Goal: Use online tool/utility: Utilize a website feature to perform a specific function

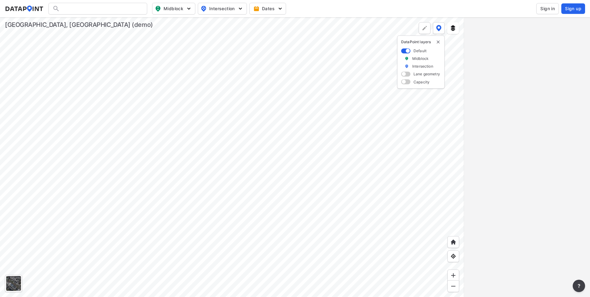
click at [293, 217] on div at bounding box center [232, 157] width 464 height 280
click at [294, 221] on div at bounding box center [232, 157] width 464 height 280
click at [405, 74] on span at bounding box center [405, 74] width 9 height 5
click at [405, 75] on input "checkbox" at bounding box center [403, 75] width 4 height 0
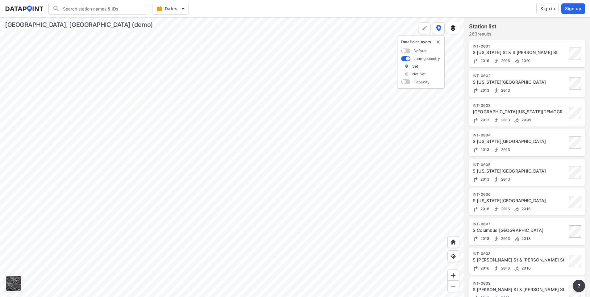
click at [406, 82] on span at bounding box center [405, 81] width 9 height 5
click at [405, 82] on input "checkbox" at bounding box center [403, 82] width 4 height 0
click at [408, 68] on span at bounding box center [405, 66] width 9 height 5
click at [405, 67] on input "checkbox" at bounding box center [403, 67] width 4 height 0
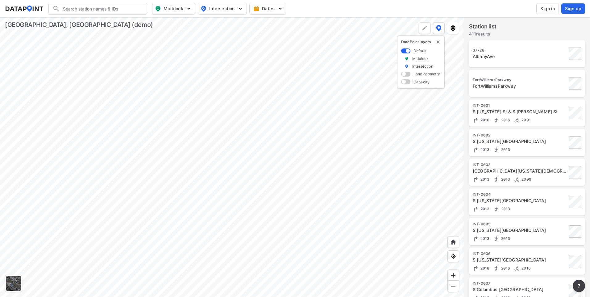
click at [403, 73] on span at bounding box center [405, 74] width 9 height 5
click at [403, 75] on input "checkbox" at bounding box center [403, 75] width 4 height 0
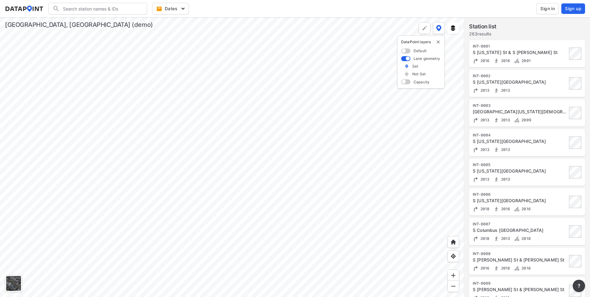
click at [408, 60] on span at bounding box center [405, 58] width 9 height 5
click at [405, 59] on input "checkbox" at bounding box center [403, 59] width 4 height 0
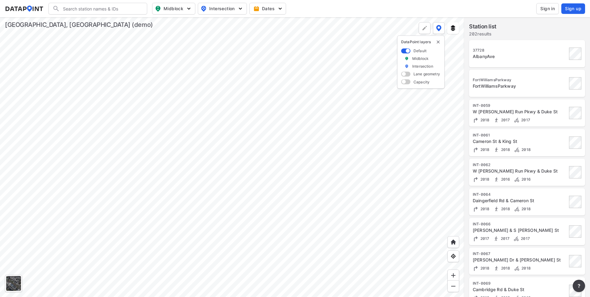
click at [404, 74] on span at bounding box center [405, 74] width 9 height 5
click at [404, 75] on input "checkbox" at bounding box center [403, 75] width 4 height 0
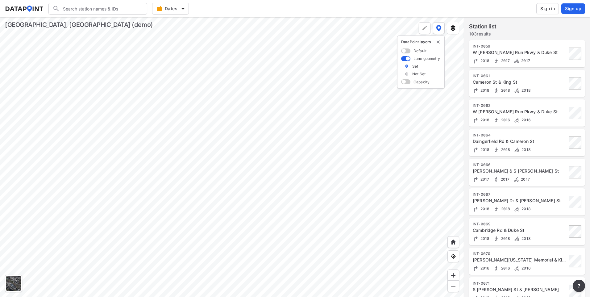
click at [407, 58] on span at bounding box center [405, 58] width 9 height 5
click at [405, 59] on input "checkbox" at bounding box center [403, 59] width 4 height 0
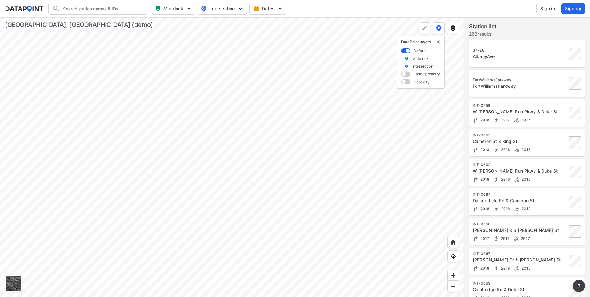
click at [407, 59] on img at bounding box center [406, 58] width 4 height 5
click at [405, 74] on span at bounding box center [405, 74] width 9 height 5
click at [405, 75] on input "checkbox" at bounding box center [403, 75] width 4 height 0
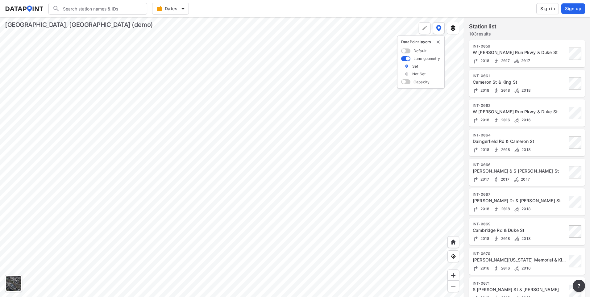
click at [251, 180] on div at bounding box center [232, 157] width 464 height 280
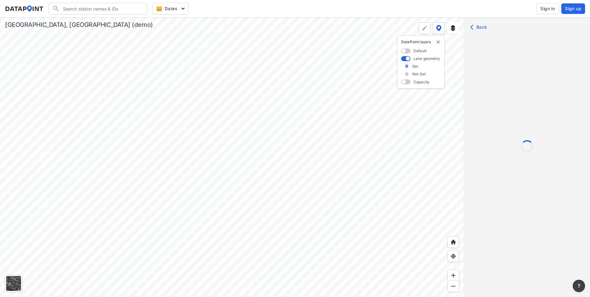
click at [408, 81] on span at bounding box center [405, 81] width 9 height 5
click at [405, 82] on input "checkbox" at bounding box center [403, 82] width 4 height 0
click at [234, 212] on div at bounding box center [232, 157] width 464 height 280
click at [198, 138] on div at bounding box center [232, 157] width 464 height 280
click at [406, 69] on label at bounding box center [405, 66] width 9 height 5
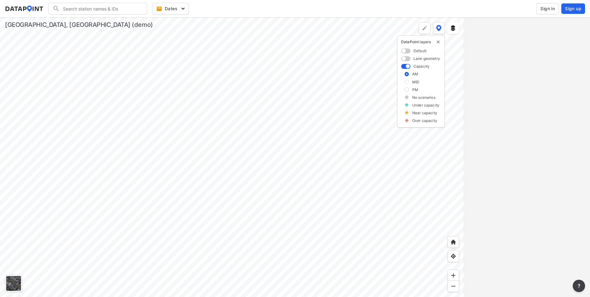
click at [405, 67] on input "checkbox" at bounding box center [403, 67] width 4 height 0
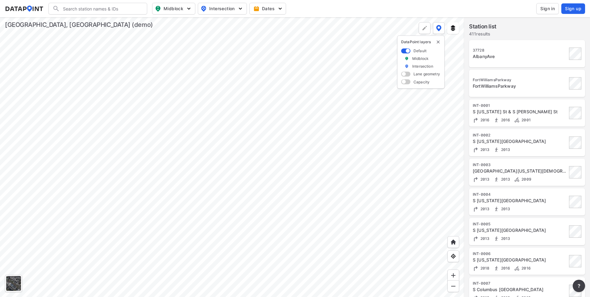
click at [407, 53] on span at bounding box center [405, 50] width 9 height 5
click at [405, 51] on input "checkbox" at bounding box center [403, 51] width 4 height 0
click at [407, 51] on span at bounding box center [405, 50] width 9 height 5
click at [405, 51] on input "checkbox" at bounding box center [403, 51] width 4 height 0
click at [407, 74] on span at bounding box center [405, 74] width 9 height 5
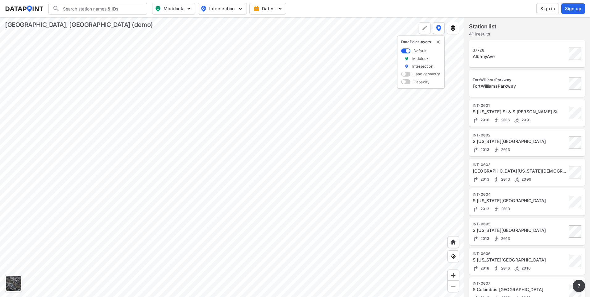
click at [405, 75] on input "checkbox" at bounding box center [403, 75] width 4 height 0
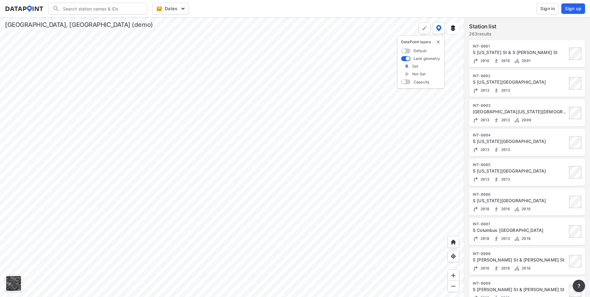
click at [407, 81] on span at bounding box center [405, 81] width 9 height 5
click at [405, 82] on input "checkbox" at bounding box center [403, 82] width 4 height 0
click at [342, 125] on div at bounding box center [232, 157] width 464 height 280
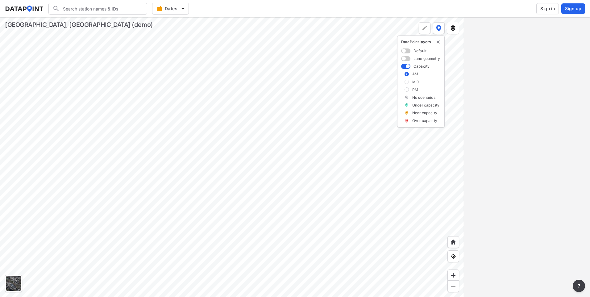
click at [409, 83] on div "MID" at bounding box center [420, 81] width 39 height 5
click at [405, 82] on label at bounding box center [406, 82] width 4 height 4
click at [0, 0] on input "checkbox" at bounding box center [0, 0] width 0 height 0
click at [406, 89] on label at bounding box center [406, 89] width 4 height 4
click at [0, 0] on input "checkbox" at bounding box center [0, 0] width 0 height 0
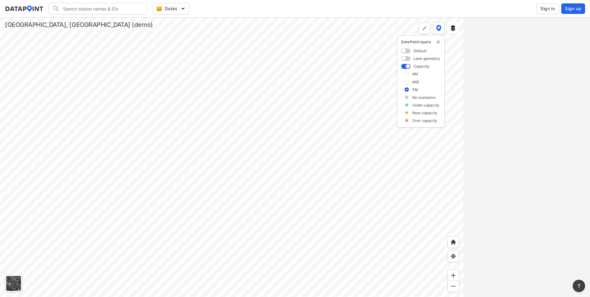
click at [408, 80] on label at bounding box center [406, 82] width 4 height 4
click at [0, 0] on input "checkbox" at bounding box center [0, 0] width 0 height 0
click at [407, 90] on label at bounding box center [406, 89] width 4 height 4
click at [0, 0] on input "checkbox" at bounding box center [0, 0] width 0 height 0
click at [309, 171] on div at bounding box center [232, 157] width 464 height 280
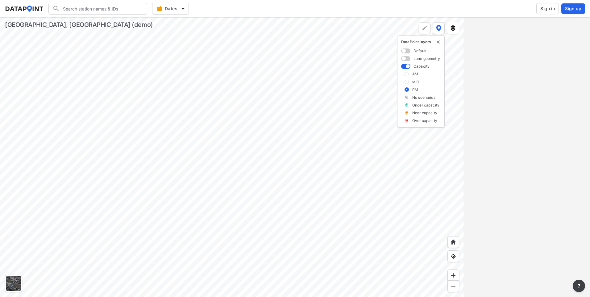
click at [307, 201] on div at bounding box center [232, 157] width 464 height 280
click at [317, 222] on div at bounding box center [232, 157] width 464 height 280
click at [322, 235] on div at bounding box center [232, 157] width 464 height 280
click at [298, 215] on div at bounding box center [232, 157] width 464 height 280
click at [408, 59] on span at bounding box center [405, 58] width 9 height 5
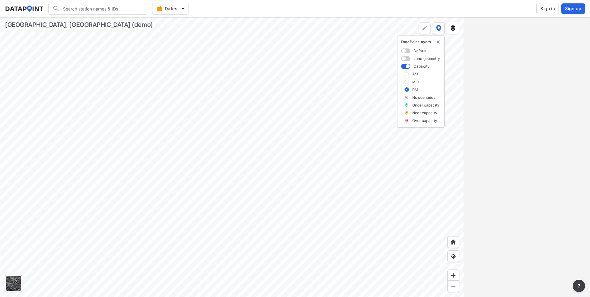
click at [405, 59] on input "checkbox" at bounding box center [403, 59] width 4 height 0
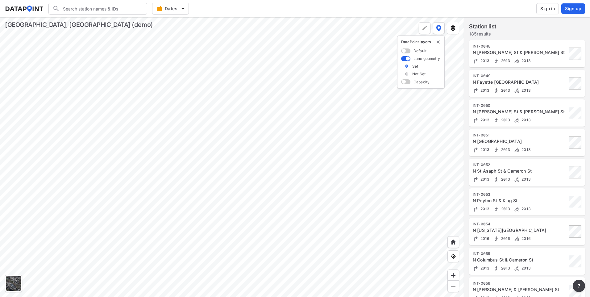
click at [407, 49] on span at bounding box center [405, 50] width 9 height 5
click at [405, 51] on input "checkbox" at bounding box center [403, 51] width 4 height 0
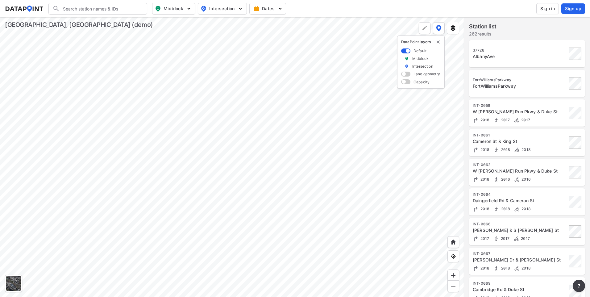
click at [299, 203] on div at bounding box center [232, 157] width 464 height 280
click at [295, 234] on div at bounding box center [232, 157] width 464 height 280
click at [245, 244] on div at bounding box center [232, 157] width 464 height 280
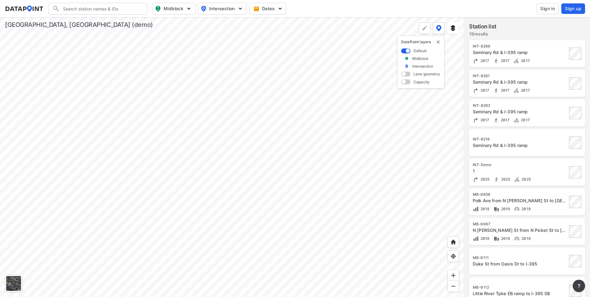
click at [254, 237] on div at bounding box center [232, 157] width 464 height 280
click at [205, 253] on div at bounding box center [232, 157] width 464 height 280
click at [197, 242] on div at bounding box center [232, 157] width 464 height 280
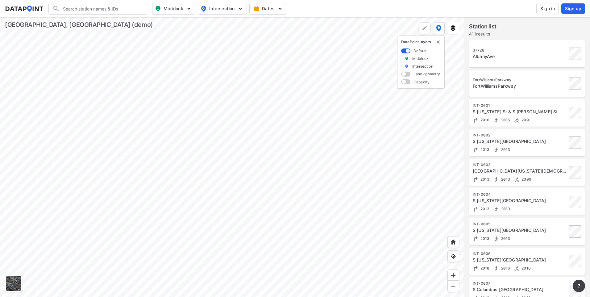
click at [207, 158] on div at bounding box center [232, 157] width 464 height 280
click at [184, 131] on div at bounding box center [232, 157] width 464 height 280
click at [234, 201] on div at bounding box center [232, 157] width 464 height 280
click at [224, 232] on div at bounding box center [232, 157] width 464 height 280
click at [236, 142] on div at bounding box center [232, 157] width 464 height 280
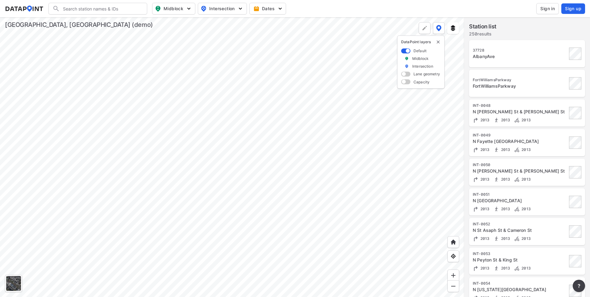
click at [248, 155] on div at bounding box center [232, 157] width 464 height 280
click at [238, 176] on div at bounding box center [232, 157] width 464 height 280
click at [404, 75] on span at bounding box center [405, 74] width 9 height 5
click at [404, 75] on input "checkbox" at bounding box center [403, 75] width 4 height 0
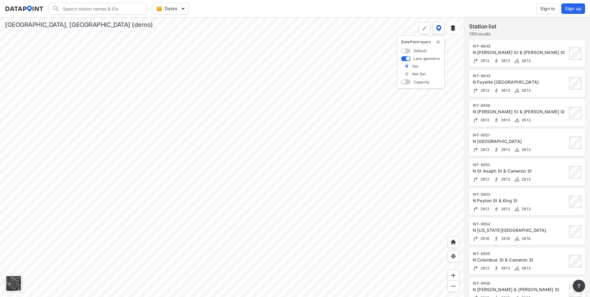
click at [404, 82] on span at bounding box center [405, 81] width 9 height 5
click at [404, 82] on input "checkbox" at bounding box center [403, 82] width 4 height 0
click at [406, 61] on span at bounding box center [405, 58] width 9 height 5
click at [405, 59] on input "checkbox" at bounding box center [403, 59] width 4 height 0
click at [404, 51] on span at bounding box center [405, 50] width 9 height 5
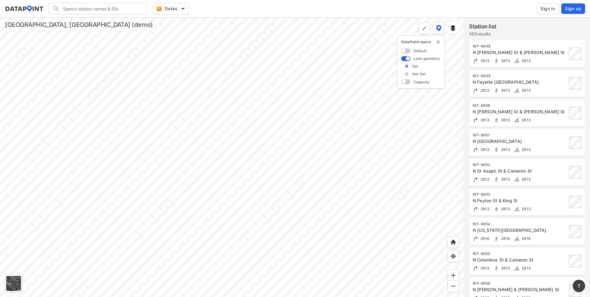
click at [404, 51] on input "checkbox" at bounding box center [403, 51] width 4 height 0
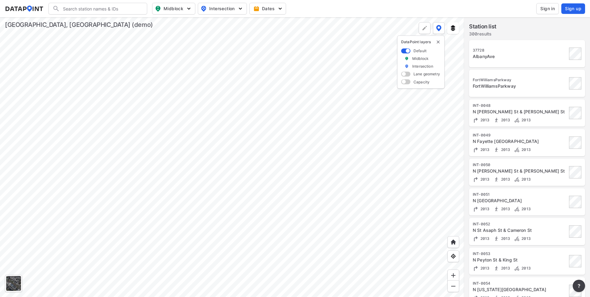
click at [404, 73] on span at bounding box center [405, 74] width 9 height 5
click at [404, 75] on input "checkbox" at bounding box center [403, 75] width 4 height 0
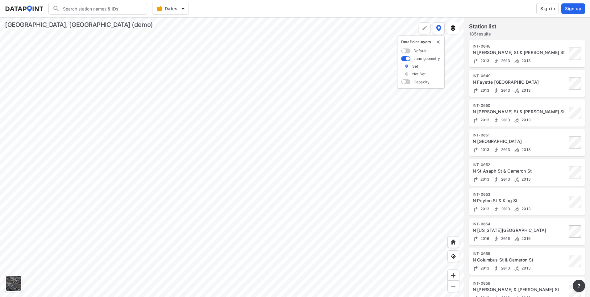
click at [404, 83] on span at bounding box center [405, 81] width 9 height 5
click at [404, 82] on input "checkbox" at bounding box center [403, 82] width 4 height 0
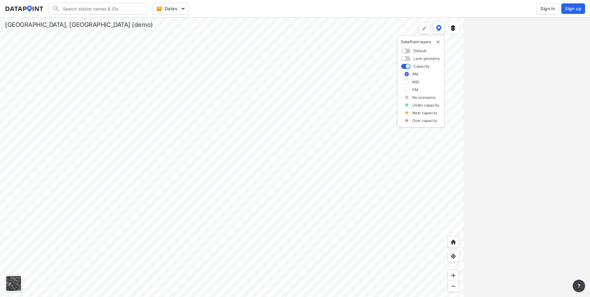
click at [253, 124] on div at bounding box center [232, 157] width 464 height 280
click at [254, 241] on div at bounding box center [232, 157] width 464 height 280
click at [268, 233] on div at bounding box center [232, 157] width 464 height 280
click at [216, 230] on div at bounding box center [232, 157] width 464 height 280
click at [178, 227] on div at bounding box center [232, 157] width 464 height 280
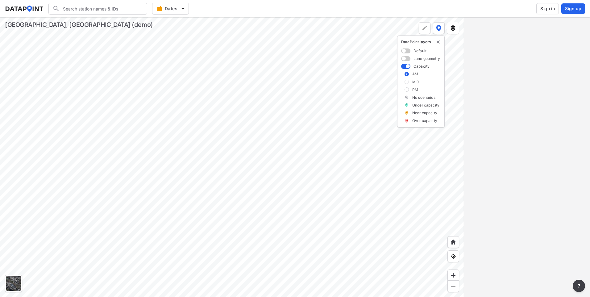
click at [217, 202] on div at bounding box center [232, 157] width 464 height 280
click at [158, 180] on div at bounding box center [232, 157] width 464 height 280
click at [248, 206] on div at bounding box center [232, 157] width 464 height 280
click at [236, 230] on div at bounding box center [232, 157] width 464 height 280
click at [290, 236] on div at bounding box center [232, 157] width 464 height 280
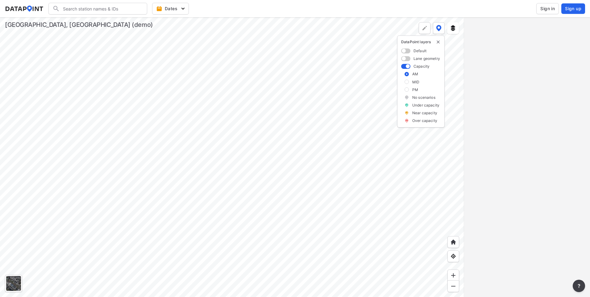
click at [219, 232] on div at bounding box center [232, 157] width 464 height 280
click at [222, 232] on div at bounding box center [232, 157] width 464 height 280
click at [266, 257] on div at bounding box center [232, 157] width 464 height 280
click at [454, 27] on img at bounding box center [453, 28] width 6 height 6
click at [419, 66] on div "Driveways" at bounding box center [434, 66] width 39 height 5
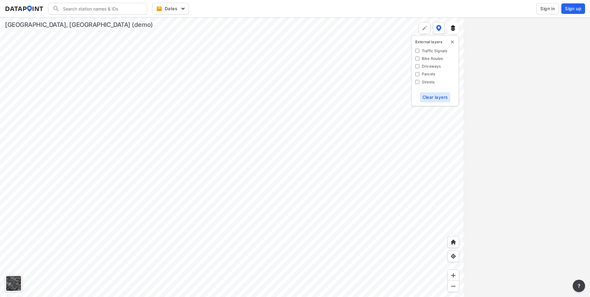
click at [416, 68] on input "Driveways" at bounding box center [417, 66] width 4 height 4
click at [153, 215] on div at bounding box center [232, 157] width 464 height 280
click at [221, 237] on div at bounding box center [232, 157] width 464 height 280
click at [219, 255] on div at bounding box center [232, 157] width 464 height 280
click at [223, 279] on div at bounding box center [232, 157] width 464 height 280
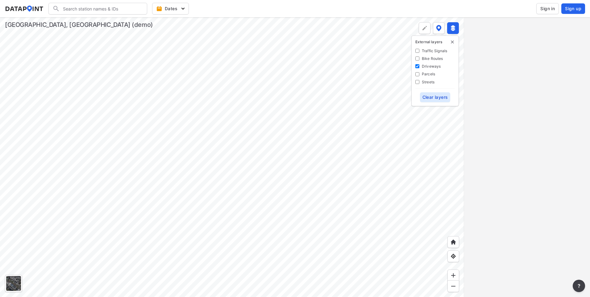
click at [231, 265] on div at bounding box center [232, 157] width 464 height 280
click at [114, 245] on div at bounding box center [232, 157] width 464 height 280
click at [283, 218] on div at bounding box center [232, 157] width 464 height 280
click at [308, 231] on div at bounding box center [232, 157] width 464 height 280
click at [296, 209] on div at bounding box center [232, 157] width 464 height 280
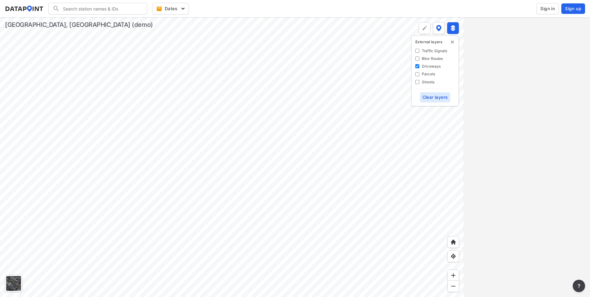
click at [263, 255] on div at bounding box center [232, 157] width 464 height 280
click at [316, 206] on div at bounding box center [232, 157] width 464 height 280
click at [416, 68] on input "Driveways" at bounding box center [417, 66] width 4 height 4
checkbox input "false"
click at [417, 75] on input "Parcels" at bounding box center [417, 74] width 4 height 4
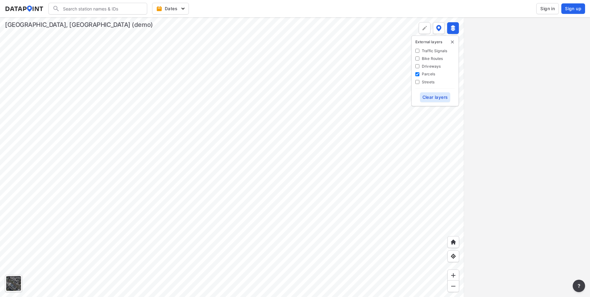
click at [417, 74] on input "Parcels" at bounding box center [417, 74] width 4 height 4
checkbox input "false"
click at [418, 85] on div "External layers Traffic Signals Bike Routes Driveways Parcels Streets Clear lay…" at bounding box center [435, 70] width 48 height 71
click at [416, 82] on input "Streets" at bounding box center [417, 82] width 4 height 4
click at [418, 81] on input "Streets" at bounding box center [417, 82] width 4 height 4
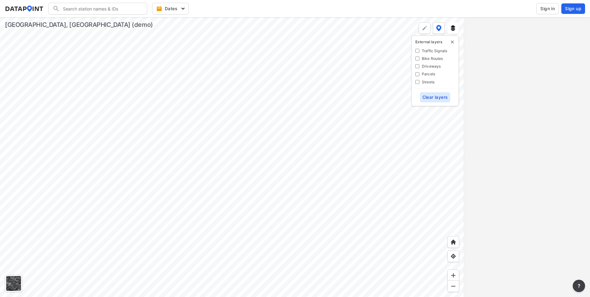
click at [239, 136] on div at bounding box center [232, 157] width 464 height 280
click at [416, 83] on input "Streets" at bounding box center [417, 82] width 4 height 4
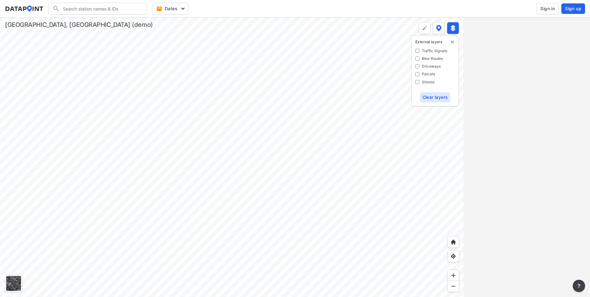
checkbox input "false"
click at [234, 158] on div at bounding box center [232, 157] width 464 height 280
click at [419, 58] on Routes "Bike Routes" at bounding box center [417, 58] width 4 height 4
click at [255, 118] on div at bounding box center [232, 157] width 464 height 280
click at [217, 164] on div at bounding box center [232, 157] width 464 height 280
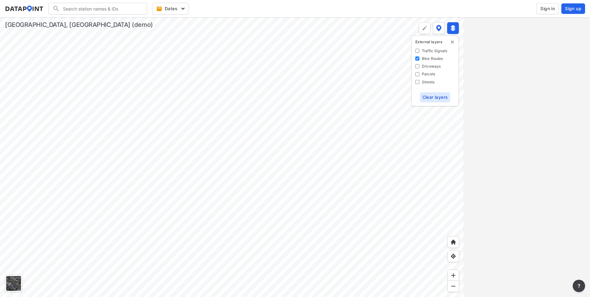
click at [414, 60] on div "External layers Traffic Signals Bike Routes Driveways Parcels Streets Clear lay…" at bounding box center [435, 70] width 48 height 71
click at [416, 59] on Routes "Bike Routes" at bounding box center [417, 58] width 4 height 4
checkbox Routes "false"
click at [335, 172] on div at bounding box center [232, 157] width 464 height 280
click at [346, 222] on div at bounding box center [232, 157] width 464 height 280
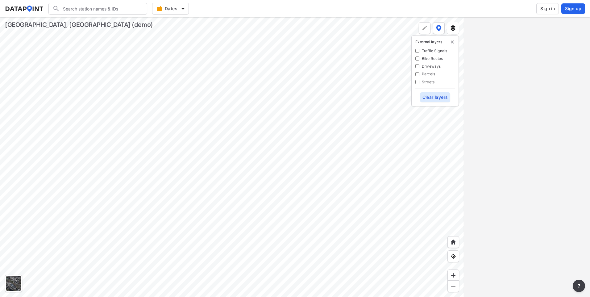
click at [417, 65] on input "Driveways" at bounding box center [417, 66] width 4 height 4
checkbox input "true"
click at [320, 252] on div at bounding box center [232, 157] width 464 height 280
click at [228, 161] on div at bounding box center [232, 157] width 464 height 280
click at [201, 135] on div at bounding box center [232, 157] width 464 height 280
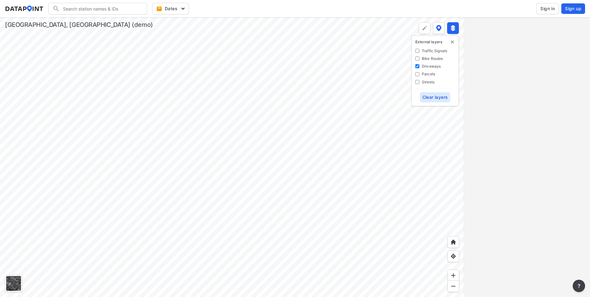
click at [221, 147] on div at bounding box center [232, 157] width 464 height 280
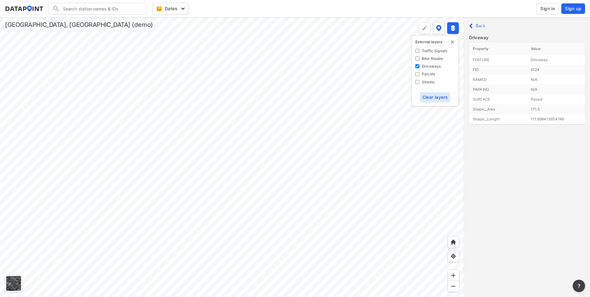
click at [451, 30] on img at bounding box center [453, 28] width 6 height 6
click at [424, 64] on label "Driveways" at bounding box center [431, 66] width 19 height 5
click at [419, 64] on input "Driveways" at bounding box center [417, 66] width 4 height 4
checkbox input "false"
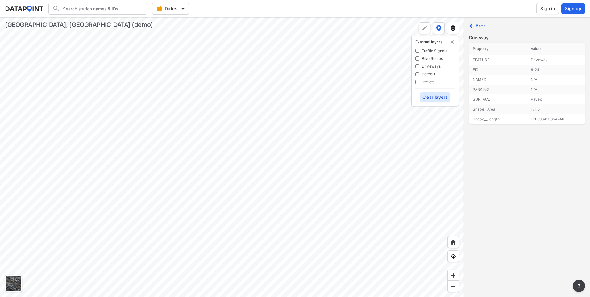
click at [425, 49] on label "Traffic Signals" at bounding box center [434, 50] width 25 height 5
click at [419, 49] on Signals "Traffic Signals" at bounding box center [417, 51] width 4 height 4
click at [325, 151] on div at bounding box center [232, 157] width 464 height 280
click at [426, 52] on label "Traffic Signals" at bounding box center [434, 50] width 25 height 5
click at [419, 52] on Signals "Traffic Signals" at bounding box center [417, 51] width 4 height 4
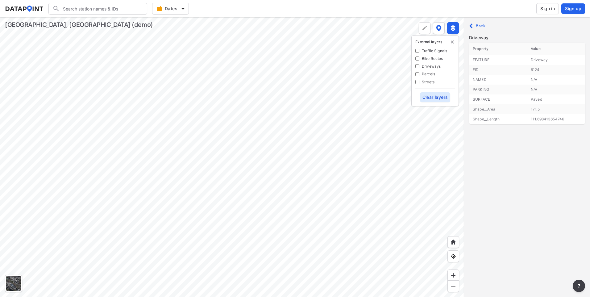
checkbox Signals "false"
click at [425, 59] on label "Bike Routes" at bounding box center [432, 58] width 21 height 5
click at [419, 59] on Routes "Bike Routes" at bounding box center [417, 58] width 4 height 4
click at [425, 59] on label "Bike Routes" at bounding box center [432, 58] width 21 height 5
click at [419, 59] on Routes "Bike Routes" at bounding box center [417, 58] width 4 height 4
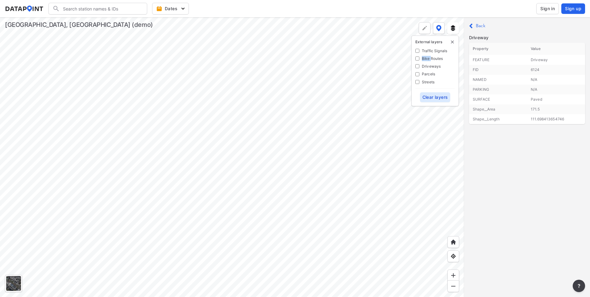
click at [425, 59] on label "Bike Routes" at bounding box center [432, 58] width 21 height 5
click at [419, 59] on Routes "Bike Routes" at bounding box center [417, 58] width 4 height 4
click at [425, 59] on label "Bike Routes" at bounding box center [432, 58] width 21 height 5
click at [419, 59] on Routes "Bike Routes" at bounding box center [417, 58] width 4 height 4
checkbox Routes "false"
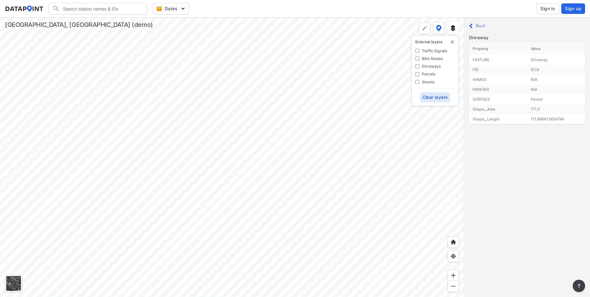
click at [423, 68] on label "Driveways" at bounding box center [431, 66] width 19 height 5
click at [419, 68] on input "Driveways" at bounding box center [417, 66] width 4 height 4
click at [423, 68] on label "Driveways" at bounding box center [431, 66] width 19 height 5
click at [419, 68] on input "Driveways" at bounding box center [417, 66] width 4 height 4
checkbox input "false"
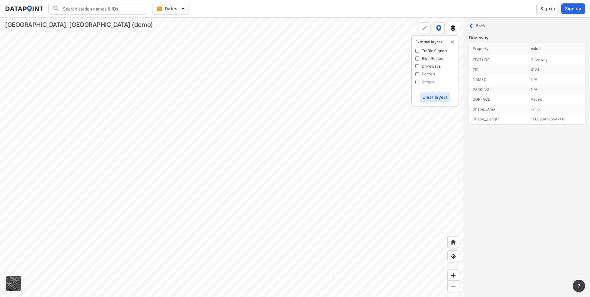
click at [422, 76] on label "Parcels" at bounding box center [428, 73] width 13 height 5
click at [419, 76] on input "Parcels" at bounding box center [417, 74] width 4 height 4
click at [303, 243] on div at bounding box center [232, 157] width 464 height 280
click at [160, 148] on div at bounding box center [232, 157] width 464 height 280
click at [168, 117] on div at bounding box center [232, 157] width 464 height 280
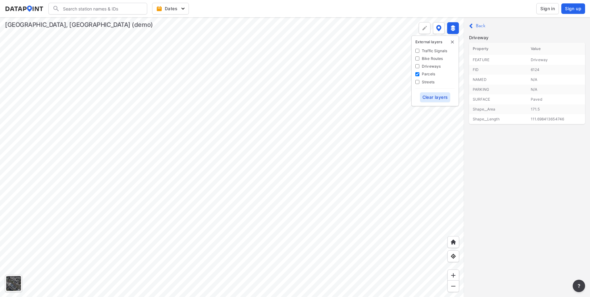
click at [431, 76] on label "Parcels" at bounding box center [428, 73] width 13 height 5
click at [419, 76] on input "Parcels" at bounding box center [417, 74] width 4 height 4
click at [431, 76] on label "Parcels" at bounding box center [428, 73] width 13 height 5
click at [419, 76] on input "Parcels" at bounding box center [417, 74] width 4 height 4
click at [431, 76] on label "Parcels" at bounding box center [428, 73] width 13 height 5
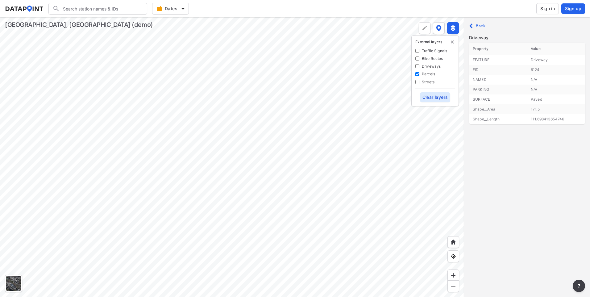
click at [419, 76] on input "Parcels" at bounding box center [417, 74] width 4 height 4
click at [260, 123] on div at bounding box center [232, 157] width 464 height 280
click at [210, 134] on div at bounding box center [232, 157] width 464 height 280
click at [213, 148] on div at bounding box center [232, 157] width 464 height 280
click at [215, 145] on div at bounding box center [232, 157] width 464 height 280
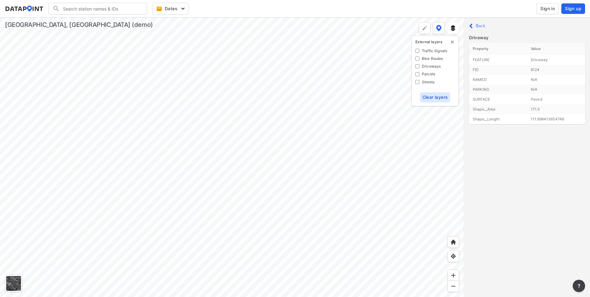
click at [429, 73] on label "Parcels" at bounding box center [428, 73] width 13 height 5
click at [419, 73] on input "Parcels" at bounding box center [417, 74] width 4 height 4
click at [429, 73] on label "Parcels" at bounding box center [428, 73] width 13 height 5
click at [419, 73] on input "Parcels" at bounding box center [417, 74] width 4 height 4
click at [429, 73] on label "Parcels" at bounding box center [428, 73] width 13 height 5
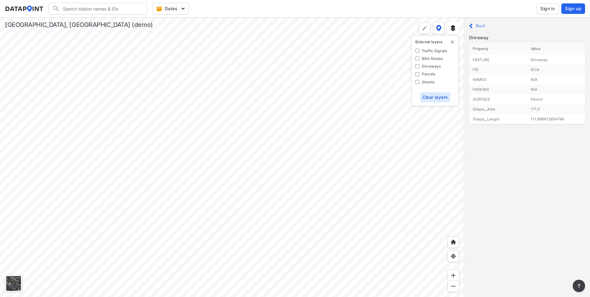
click at [419, 73] on input "Parcels" at bounding box center [417, 74] width 4 height 4
click at [372, 166] on div at bounding box center [232, 157] width 464 height 280
click at [428, 73] on label "Parcels" at bounding box center [428, 73] width 13 height 5
click at [419, 73] on input "Parcels" at bounding box center [417, 74] width 4 height 4
checkbox input "false"
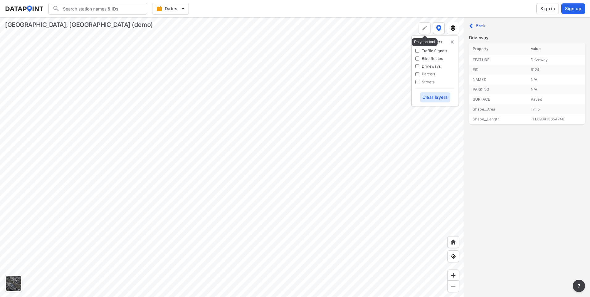
click at [444, 29] on button at bounding box center [439, 28] width 12 height 12
click at [414, 51] on label "Default" at bounding box center [419, 50] width 13 height 5
click at [401, 51] on div "DataPoint layers Default Lane geometry Capacity AM MID PM No scenarios Under ca…" at bounding box center [421, 81] width 48 height 92
click at [403, 52] on span at bounding box center [405, 50] width 9 height 5
click at [403, 51] on input "checkbox" at bounding box center [403, 51] width 4 height 0
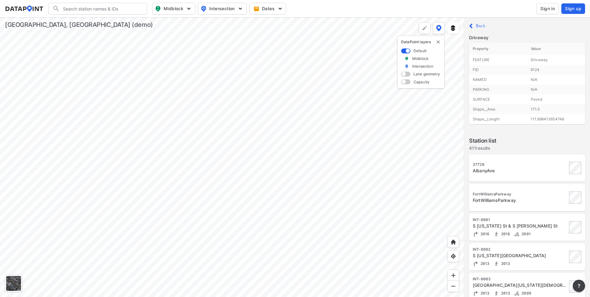
click at [404, 74] on span at bounding box center [405, 74] width 9 height 5
click at [404, 75] on input "checkbox" at bounding box center [403, 75] width 4 height 0
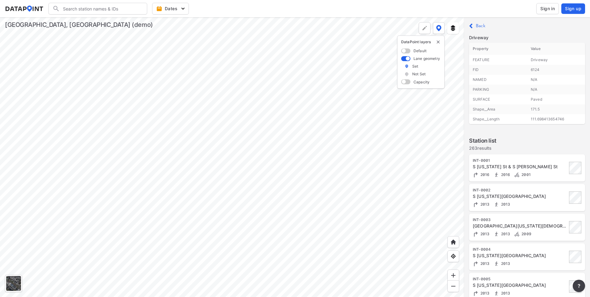
click at [405, 82] on span at bounding box center [405, 81] width 9 height 5
click at [405, 82] on input "checkbox" at bounding box center [403, 82] width 4 height 0
click at [406, 58] on span at bounding box center [405, 58] width 9 height 5
click at [405, 59] on input "checkbox" at bounding box center [403, 59] width 4 height 0
click at [404, 52] on span at bounding box center [405, 50] width 9 height 5
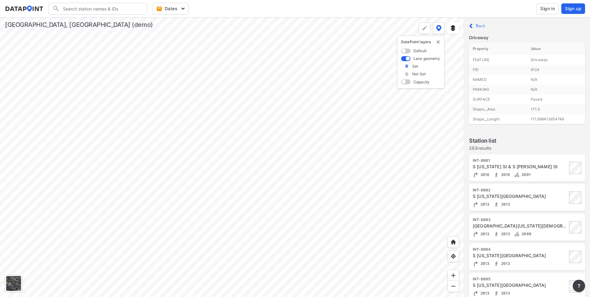
click at [404, 51] on input "checkbox" at bounding box center [403, 51] width 4 height 0
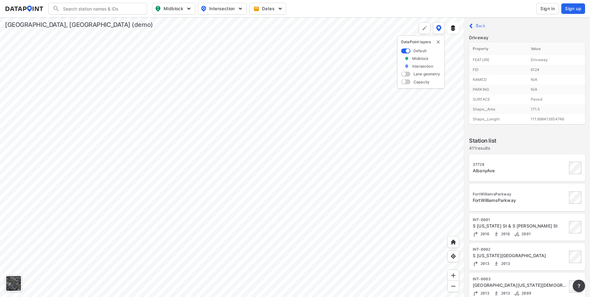
click at [328, 209] on div at bounding box center [232, 157] width 464 height 280
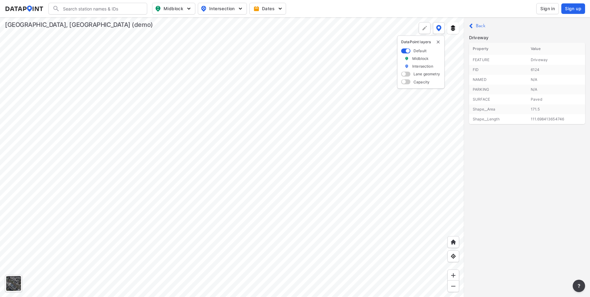
click at [367, 197] on div at bounding box center [232, 157] width 464 height 280
click at [252, 223] on div at bounding box center [232, 157] width 464 height 280
click at [322, 202] on div at bounding box center [232, 157] width 464 height 280
click at [293, 141] on div at bounding box center [232, 157] width 464 height 280
click at [197, 57] on div at bounding box center [232, 157] width 464 height 280
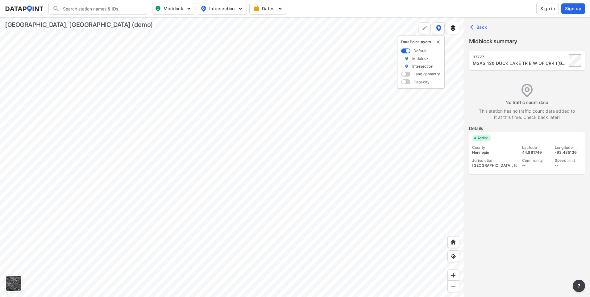
click at [206, 203] on div at bounding box center [232, 157] width 464 height 280
click at [266, 200] on div at bounding box center [232, 157] width 464 height 280
click at [273, 202] on div at bounding box center [232, 157] width 464 height 280
click at [255, 220] on div at bounding box center [232, 157] width 464 height 280
click at [263, 234] on div at bounding box center [232, 157] width 464 height 280
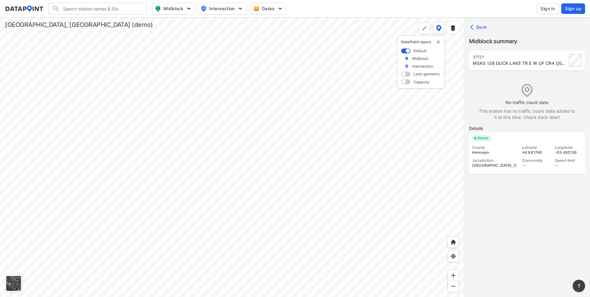
click at [222, 207] on div at bounding box center [232, 157] width 464 height 280
click at [271, 206] on div at bounding box center [232, 157] width 464 height 280
click at [272, 201] on div at bounding box center [232, 157] width 464 height 280
